Goal: Information Seeking & Learning: Learn about a topic

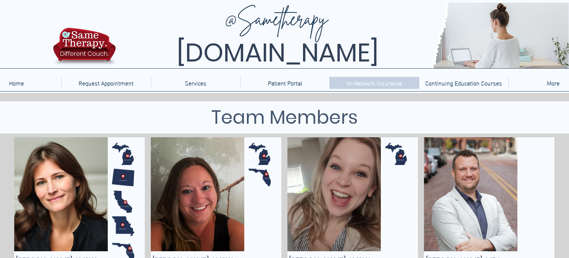
click at [352, 79] on p "In-Network Insurance" at bounding box center [374, 83] width 63 height 12
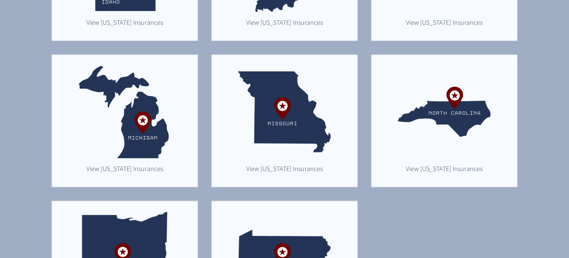
scroll to position [487, 0]
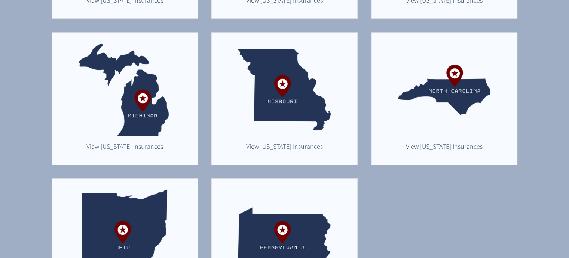
click at [118, 121] on img "main content" at bounding box center [124, 89] width 93 height 93
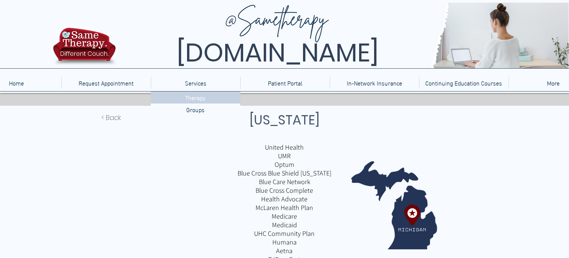
click at [191, 102] on p "Therapy" at bounding box center [195, 97] width 26 height 12
